Goal: Task Accomplishment & Management: Use online tool/utility

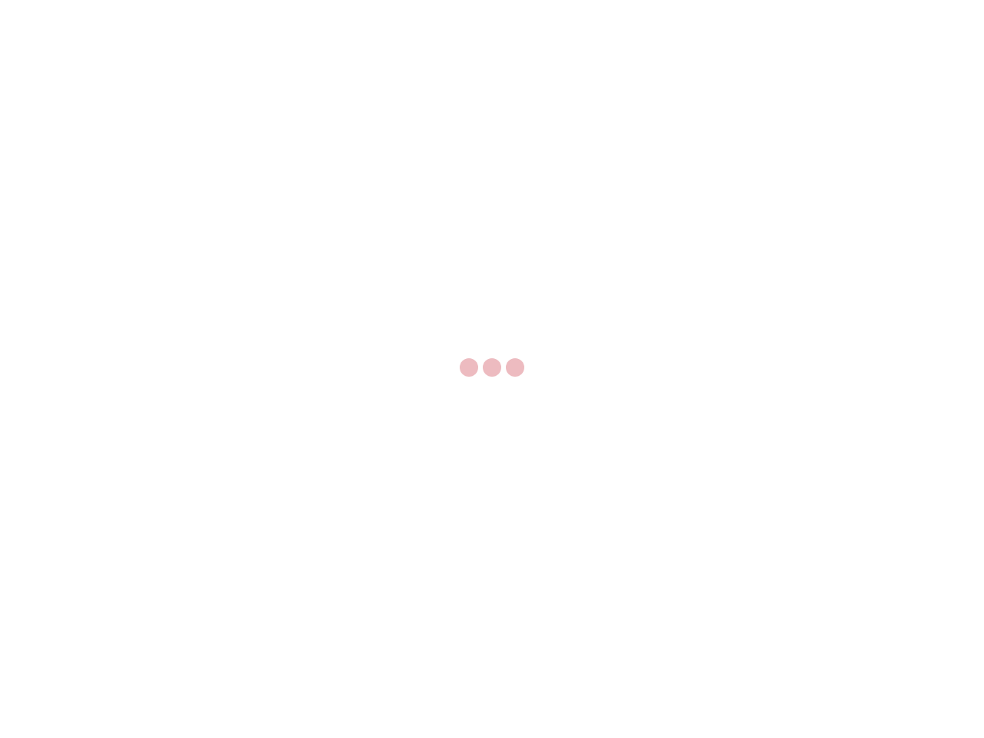
select select "US"
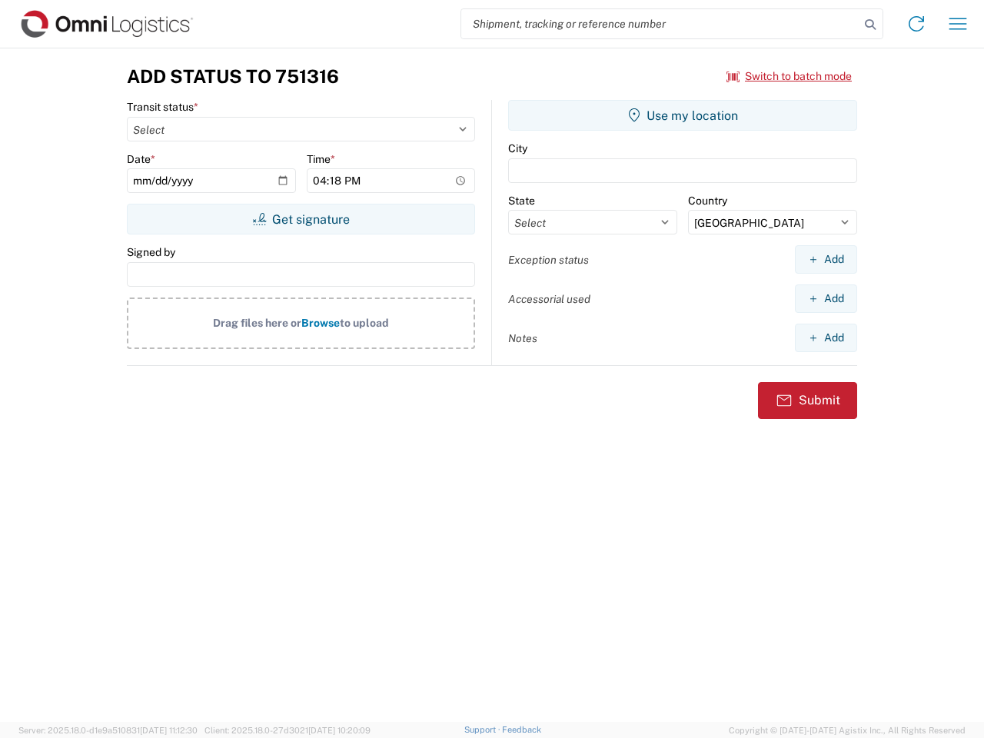
click at [660, 24] on input "search" at bounding box center [660, 23] width 398 height 29
click at [870, 25] on icon at bounding box center [870, 25] width 22 height 22
click at [916, 24] on icon at bounding box center [916, 24] width 25 height 25
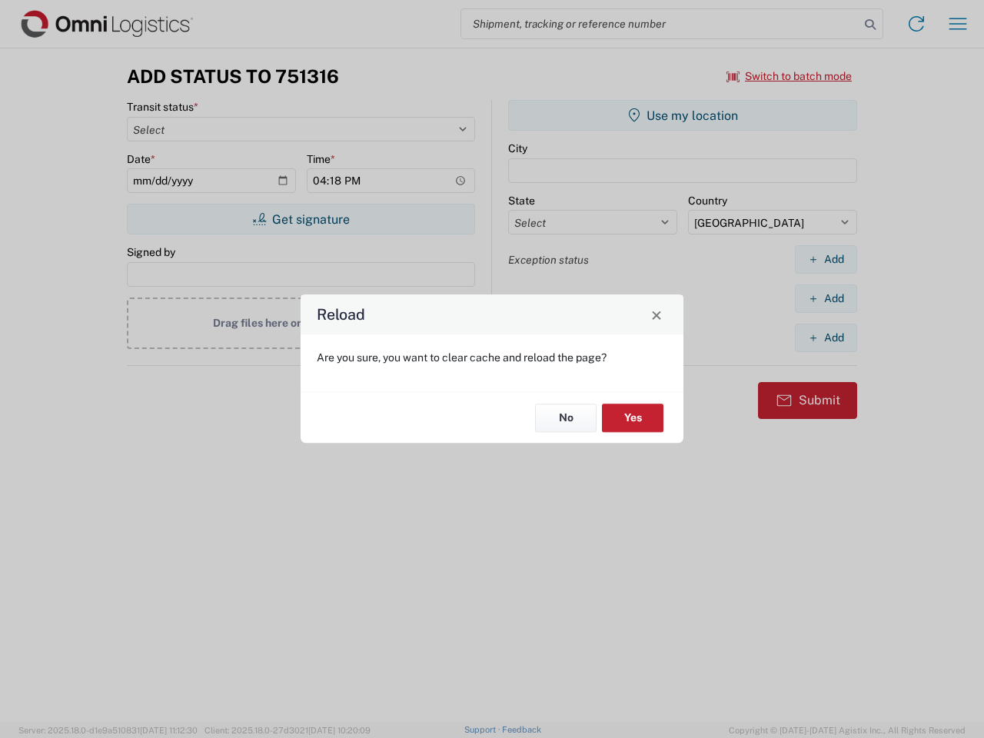
click at [958, 24] on div "Reload Are you sure, you want to clear cache and reload the page? No Yes" at bounding box center [492, 369] width 984 height 738
click at [789, 76] on div "Reload Are you sure, you want to clear cache and reload the page? No Yes" at bounding box center [492, 369] width 984 height 738
click at [301, 219] on div "Reload Are you sure, you want to clear cache and reload the page? No Yes" at bounding box center [492, 369] width 984 height 738
click at [682, 115] on div "Reload Are you sure, you want to clear cache and reload the page? No Yes" at bounding box center [492, 369] width 984 height 738
click at [825, 259] on div "Reload Are you sure, you want to clear cache and reload the page? No Yes" at bounding box center [492, 369] width 984 height 738
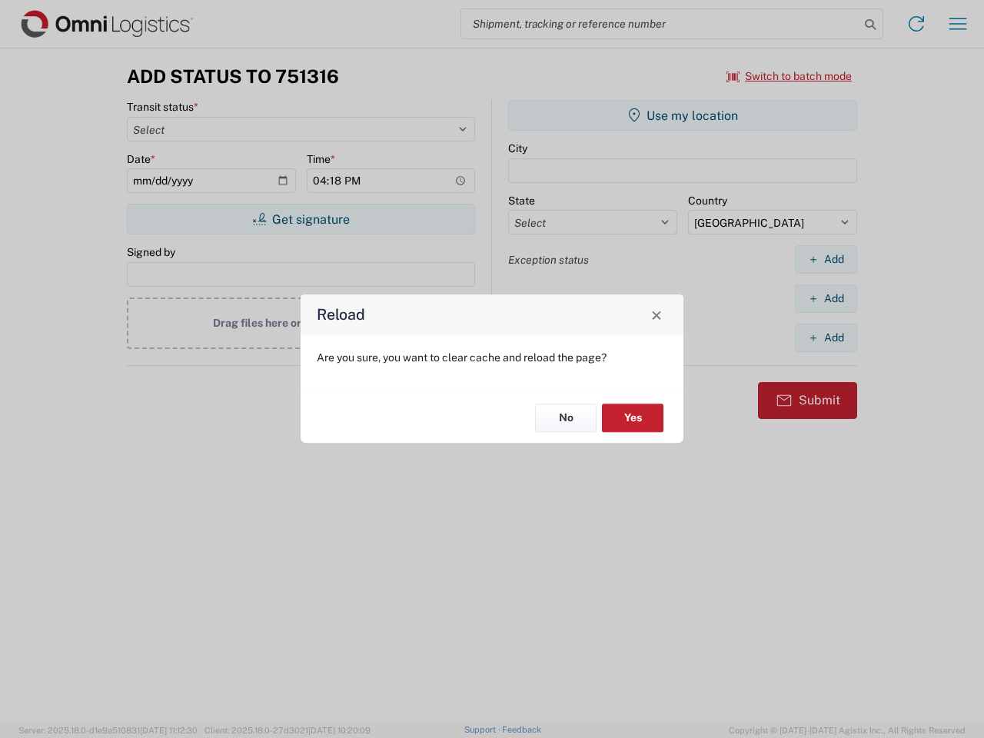
click at [825, 298] on div "Reload Are you sure, you want to clear cache and reload the page? No Yes" at bounding box center [492, 369] width 984 height 738
click at [825, 337] on div "Reload Are you sure, you want to clear cache and reload the page? No Yes" at bounding box center [492, 369] width 984 height 738
